Goal: Task Accomplishment & Management: Manage account settings

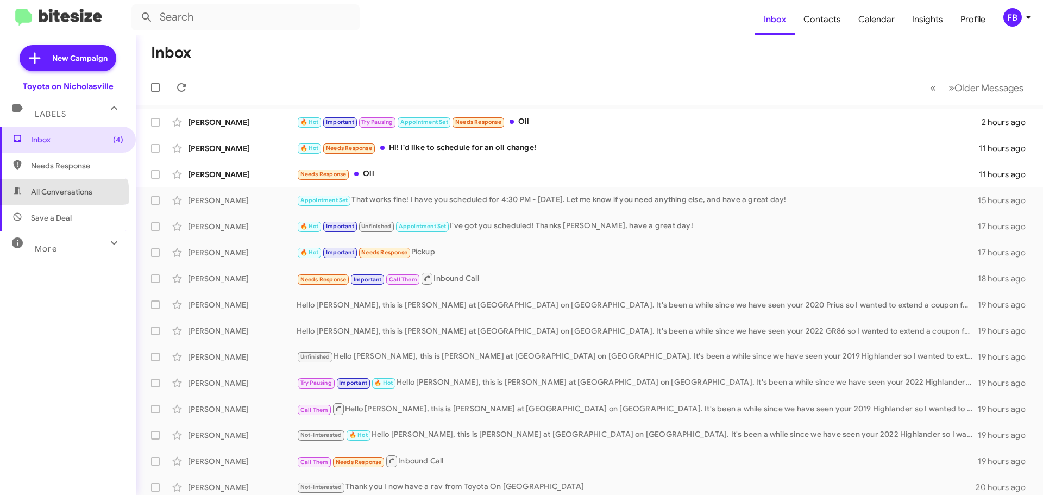
click at [61, 194] on span "All Conversations" at bounding box center [61, 191] width 61 height 11
type input "in:all-conversations"
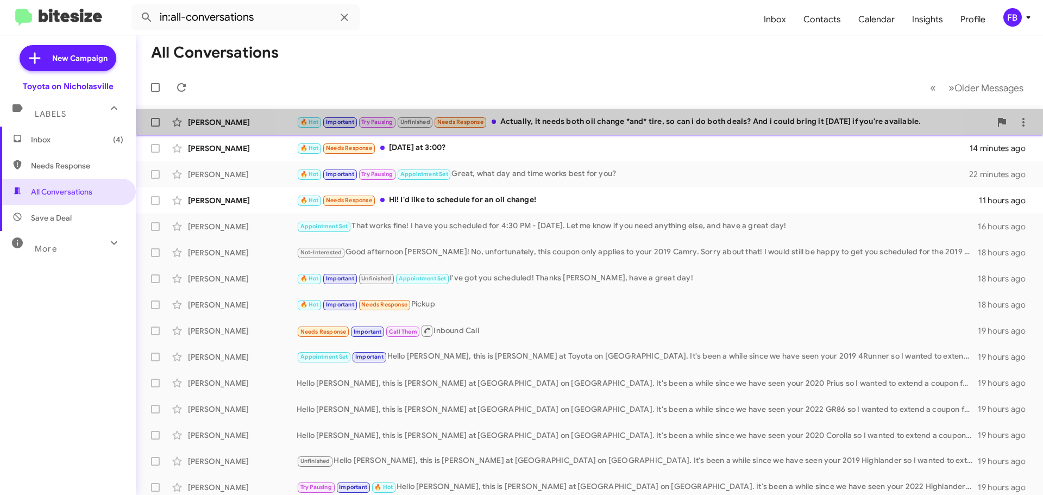
click at [618, 121] on div "🔥 Hot Important Try Pausing Unfinished Needs Response Actually, it needs both o…" at bounding box center [644, 122] width 694 height 12
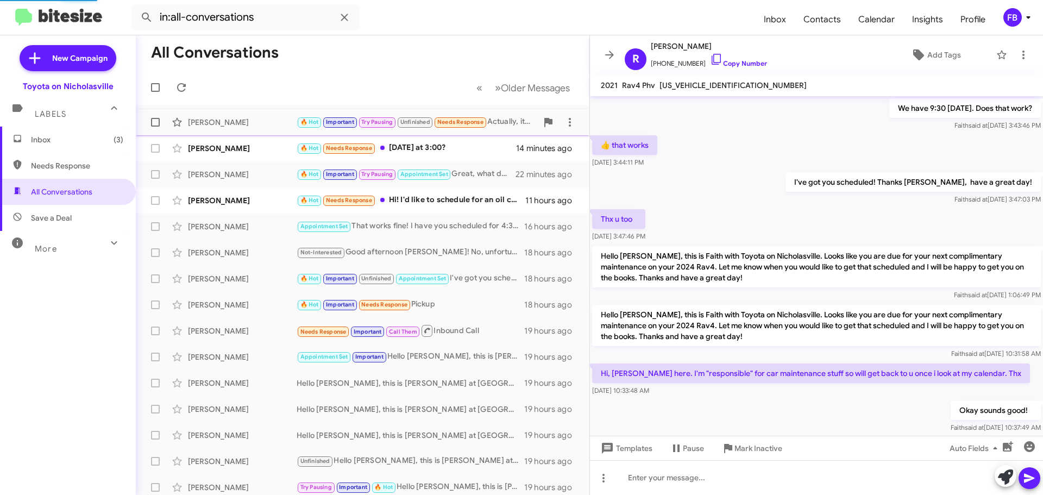
scroll to position [530, 0]
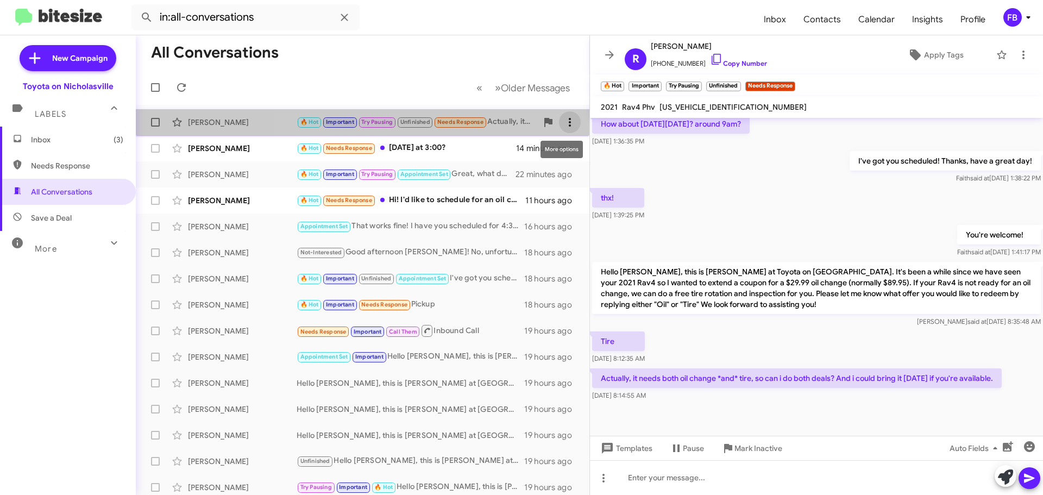
click at [563, 126] on icon at bounding box center [569, 122] width 13 height 13
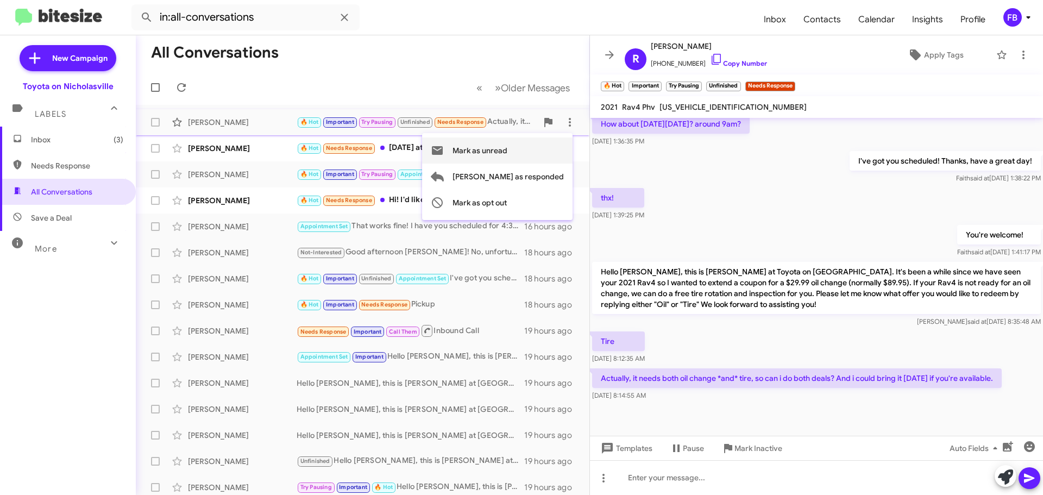
click at [507, 151] on span "Mark as unread" at bounding box center [480, 150] width 55 height 26
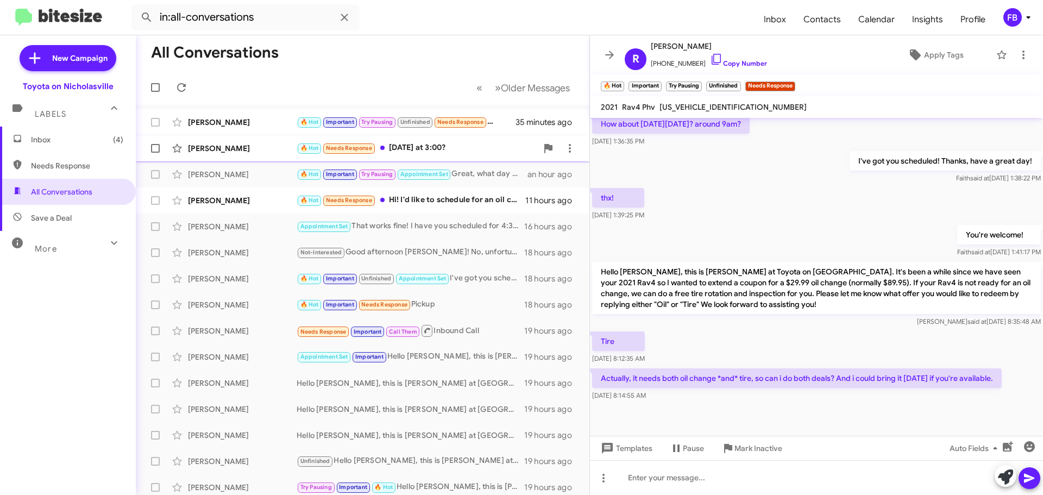
click at [250, 152] on div "[PERSON_NAME]" at bounding box center [242, 148] width 109 height 11
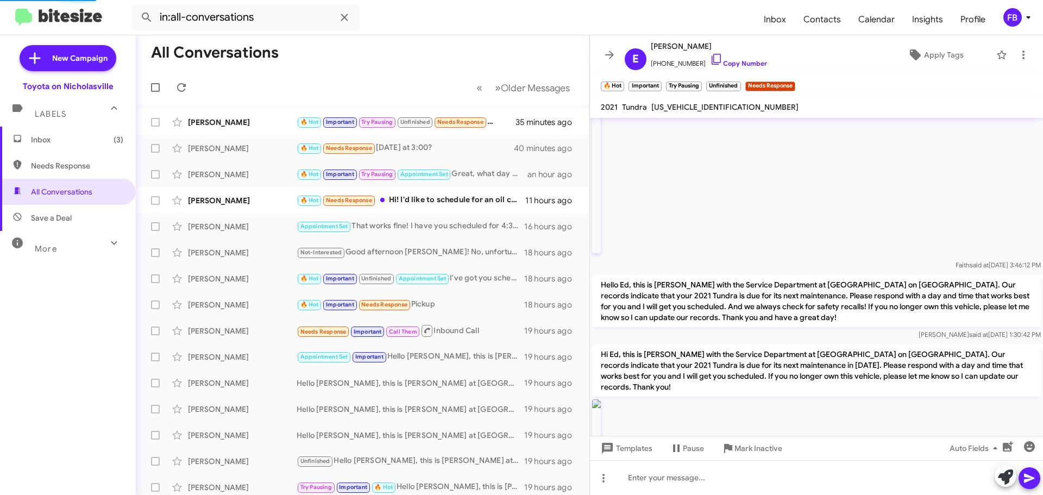
scroll to position [1173, 0]
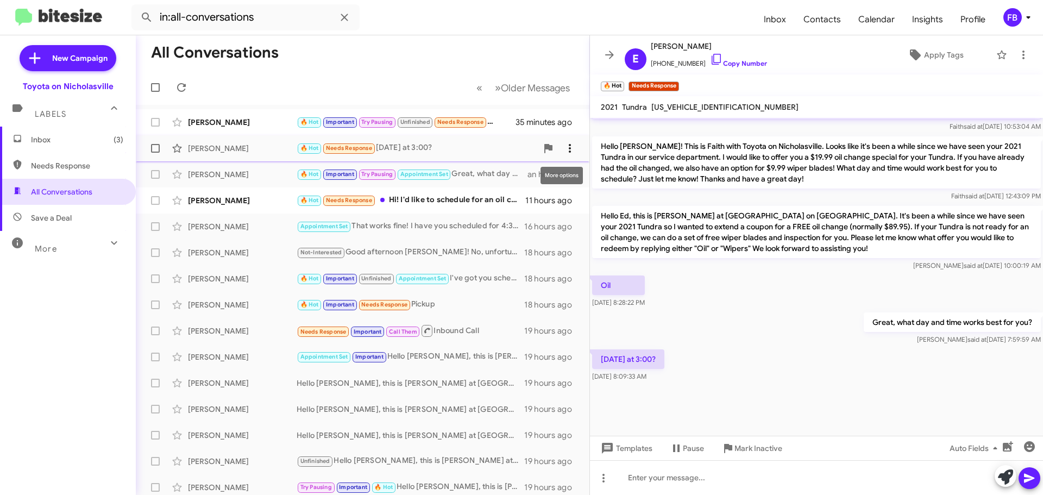
click at [563, 151] on icon at bounding box center [569, 148] width 13 height 13
click at [507, 181] on span "Mark as unread" at bounding box center [480, 177] width 55 height 26
click at [45, 140] on span "Inbox (4)" at bounding box center [77, 139] width 92 height 11
